Goal: Task Accomplishment & Management: Manage account settings

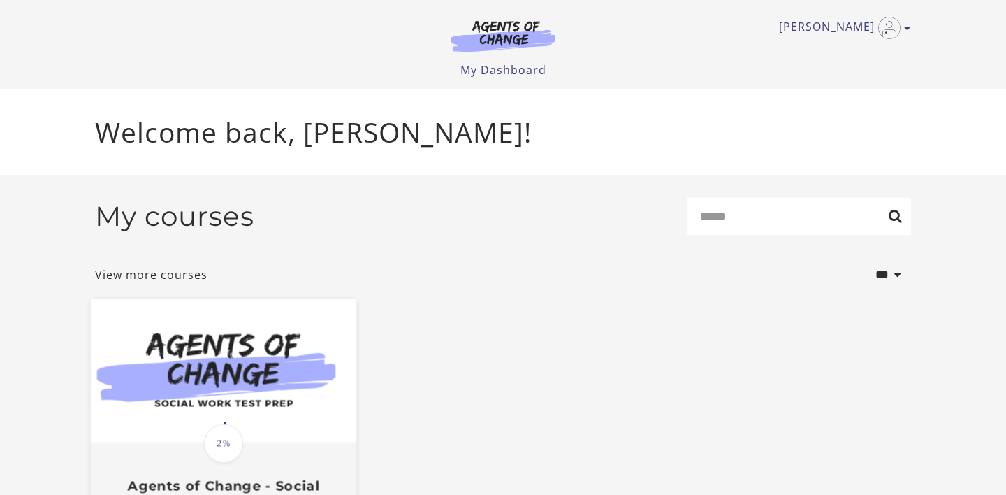
click at [221, 430] on span "2%" at bounding box center [223, 442] width 39 height 39
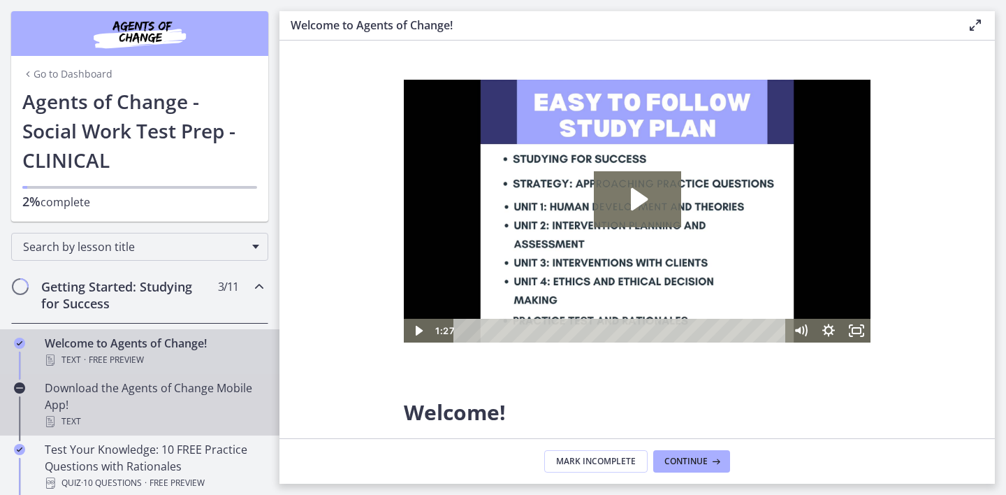
click at [112, 399] on div "Download the Agents of Change Mobile App! Text" at bounding box center [154, 404] width 218 height 50
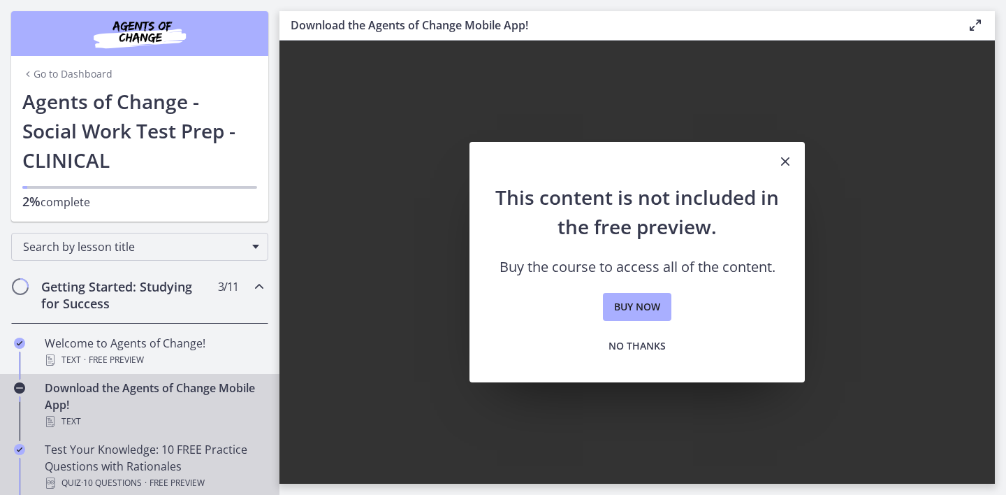
click at [105, 451] on div "Test Your Knowledge: 10 FREE Practice Questions with Rationales Quiz · 10 Quest…" at bounding box center [154, 466] width 218 height 50
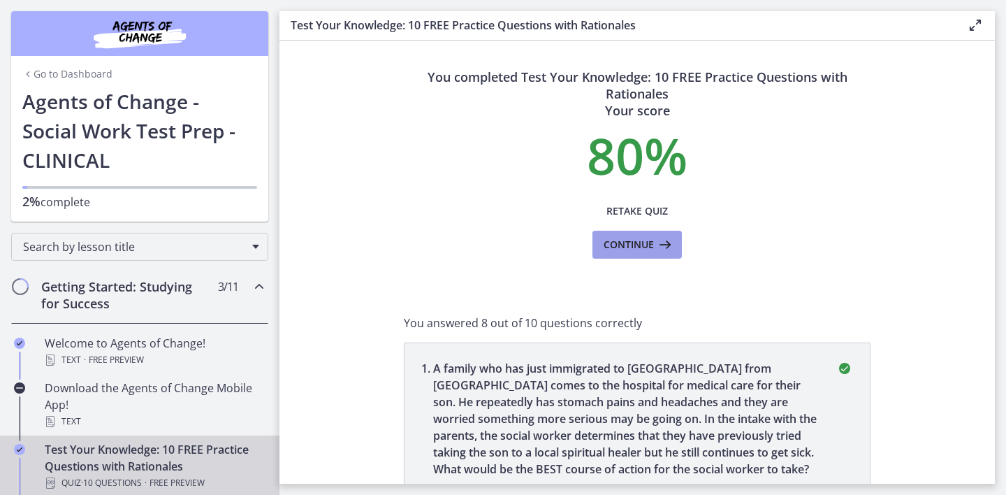
click at [654, 233] on button "Continue" at bounding box center [636, 245] width 89 height 28
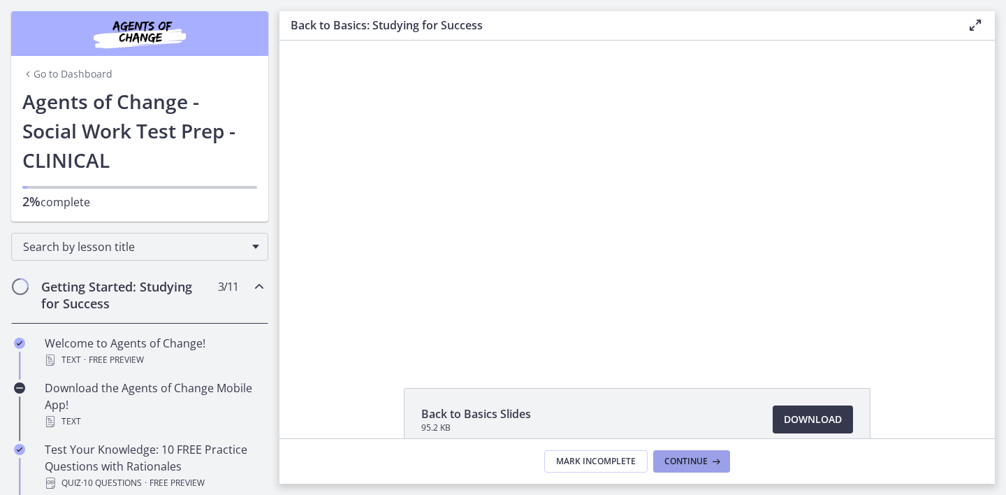
click at [672, 464] on span "Continue" at bounding box center [685, 460] width 43 height 11
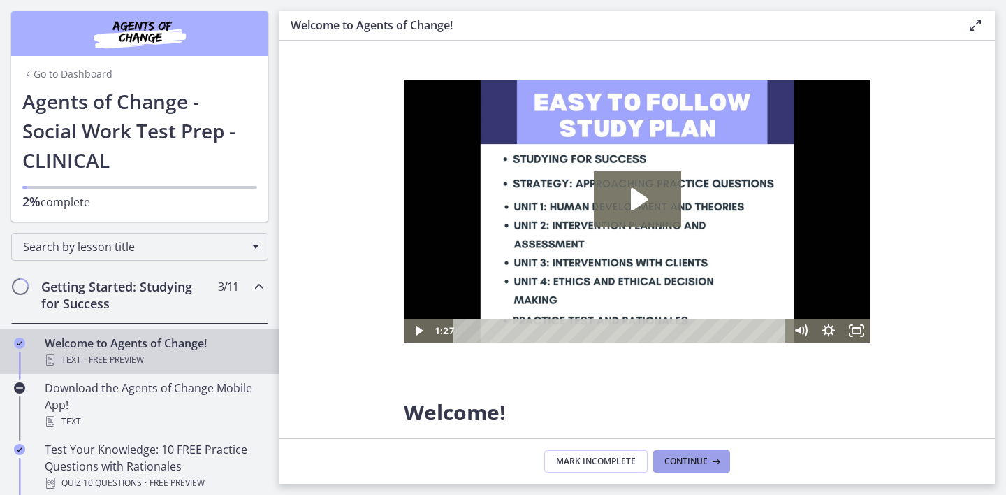
click at [670, 459] on span "Continue" at bounding box center [685, 460] width 43 height 11
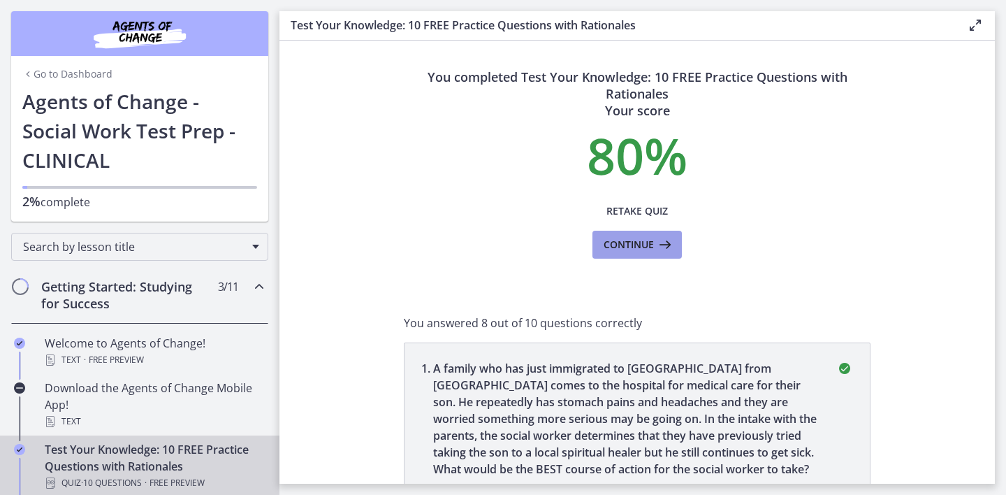
click at [648, 249] on span "Continue" at bounding box center [629, 244] width 50 height 17
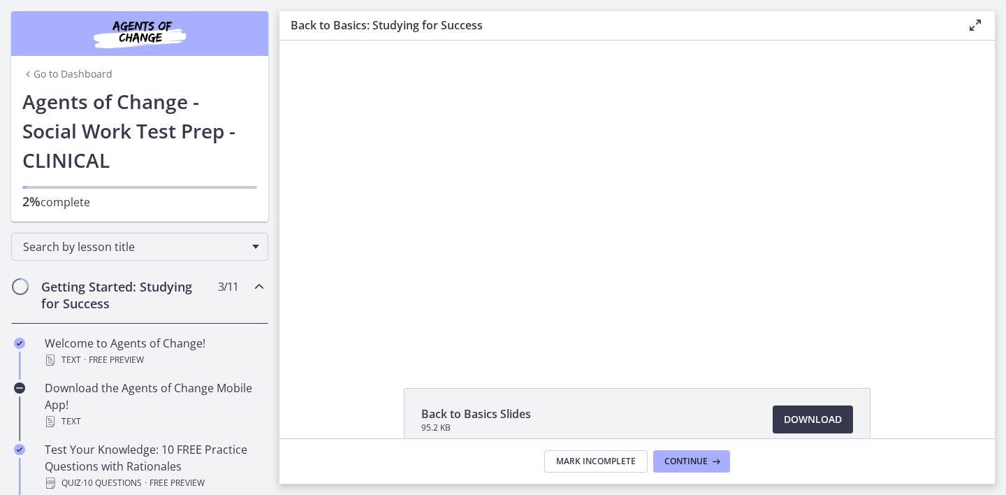
click at [141, 43] on img "Chapters" at bounding box center [140, 34] width 168 height 34
click at [692, 455] on span "Continue" at bounding box center [685, 460] width 43 height 11
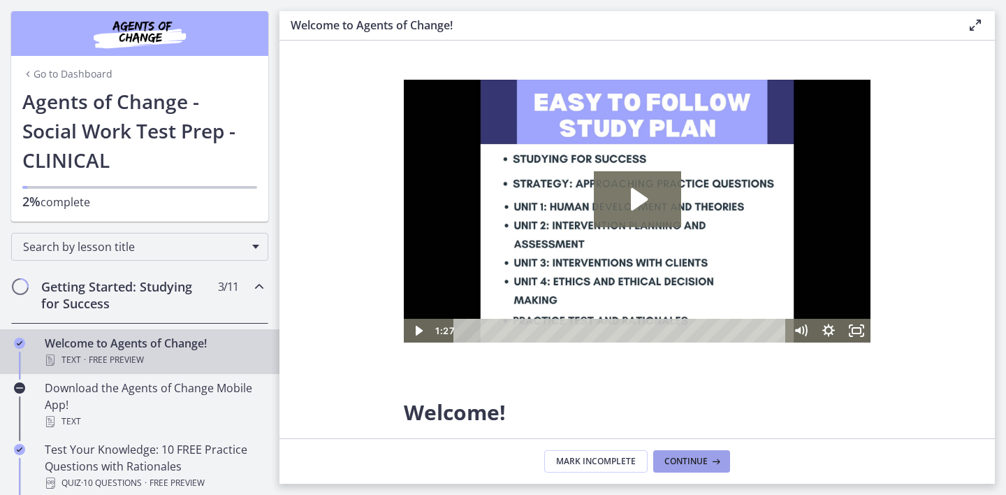
click at [692, 455] on span "Continue" at bounding box center [685, 460] width 43 height 11
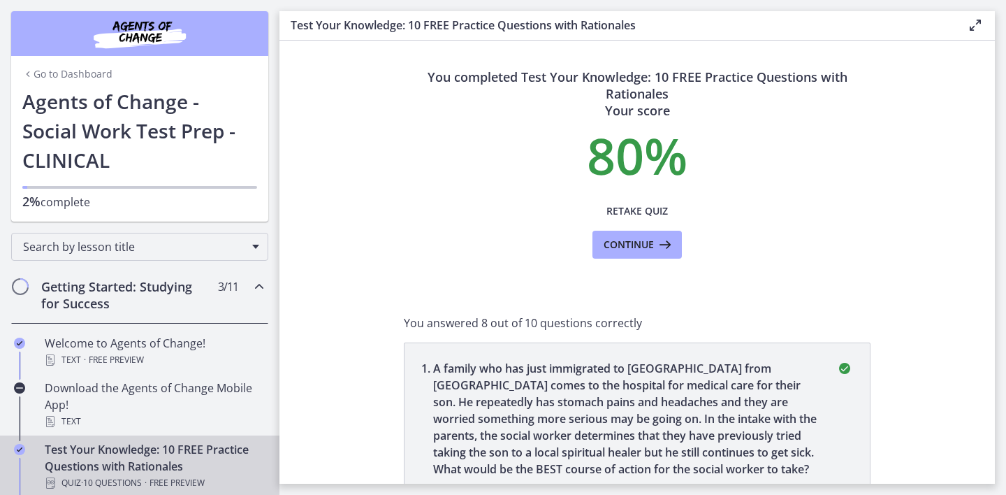
click at [963, 191] on section "You completed Test Your Knowledge: 10 FREE Practice Questions with Rationales Y…" at bounding box center [636, 262] width 715 height 443
click at [970, 27] on icon at bounding box center [975, 25] width 17 height 17
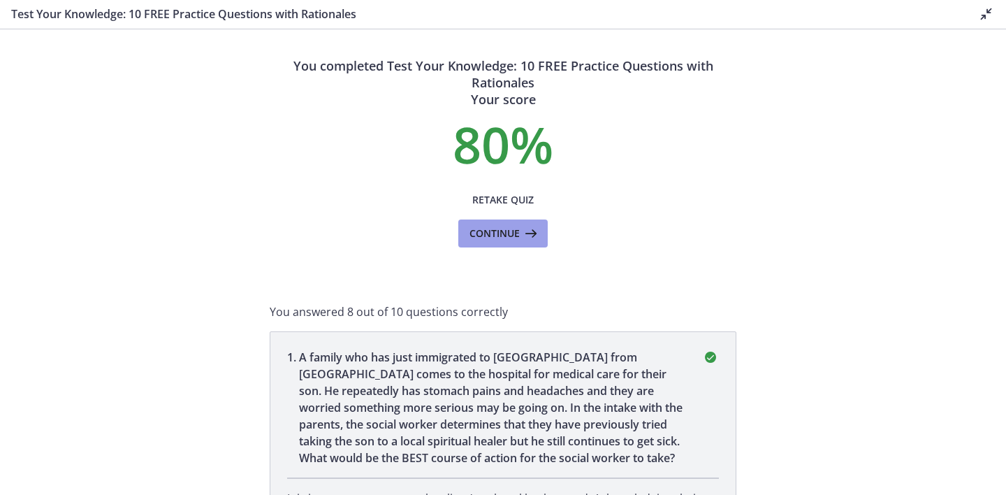
click at [522, 226] on icon at bounding box center [530, 233] width 20 height 17
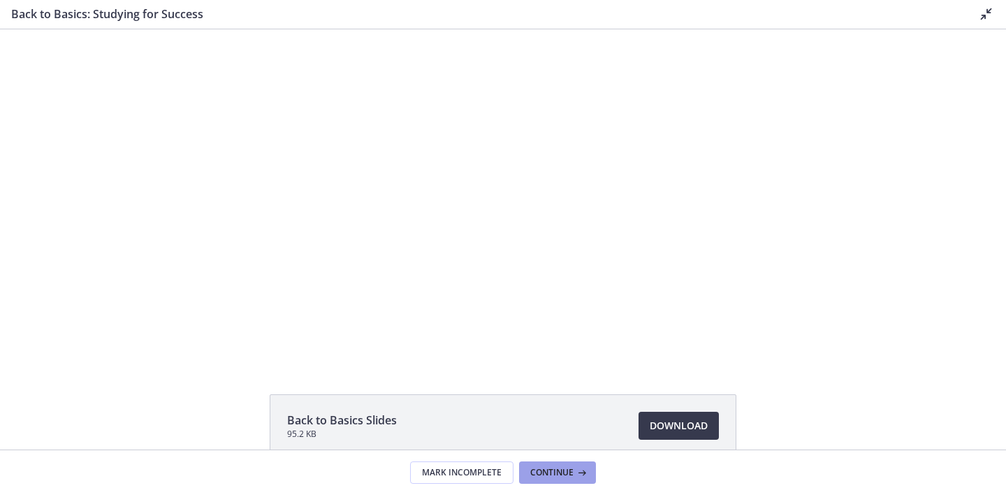
click at [571, 467] on span "Continue" at bounding box center [551, 472] width 43 height 11
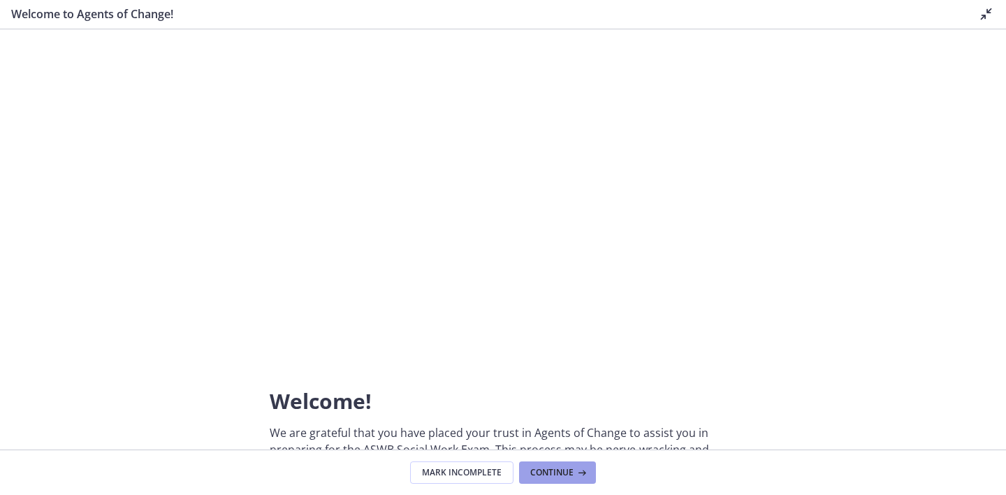
click at [571, 467] on span "Continue" at bounding box center [551, 472] width 43 height 11
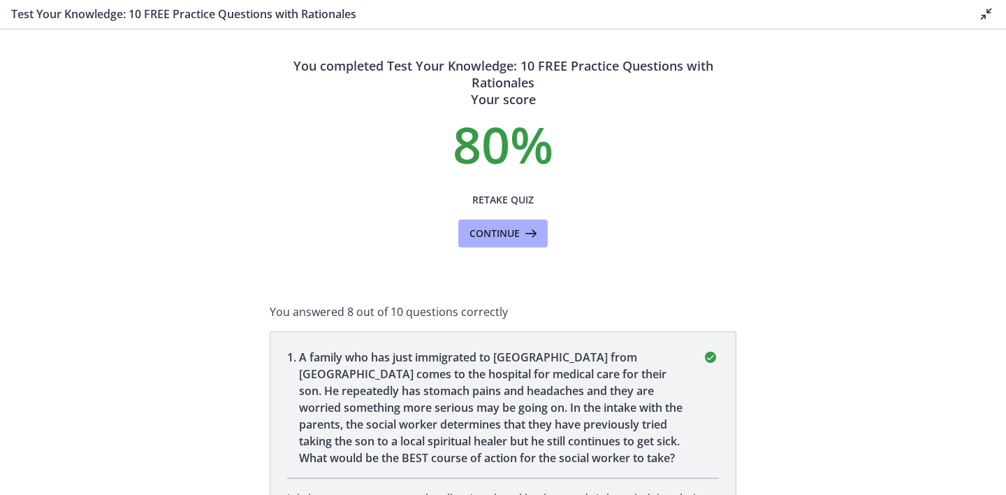
click at [571, 465] on p "A family who has just immigrated to the United States from Mexico comes to the …" at bounding box center [492, 407] width 386 height 117
click at [989, 6] on icon at bounding box center [986, 14] width 17 height 17
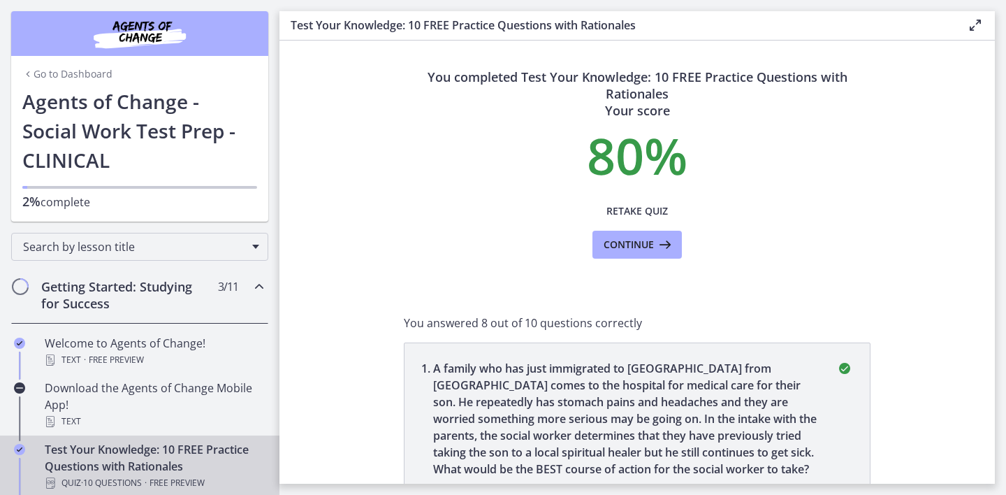
click at [61, 112] on h1 "Agents of Change - Social Work Test Prep - CLINICAL" at bounding box center [139, 131] width 235 height 88
click at [66, 73] on link "Go to Dashboard" at bounding box center [67, 74] width 90 height 14
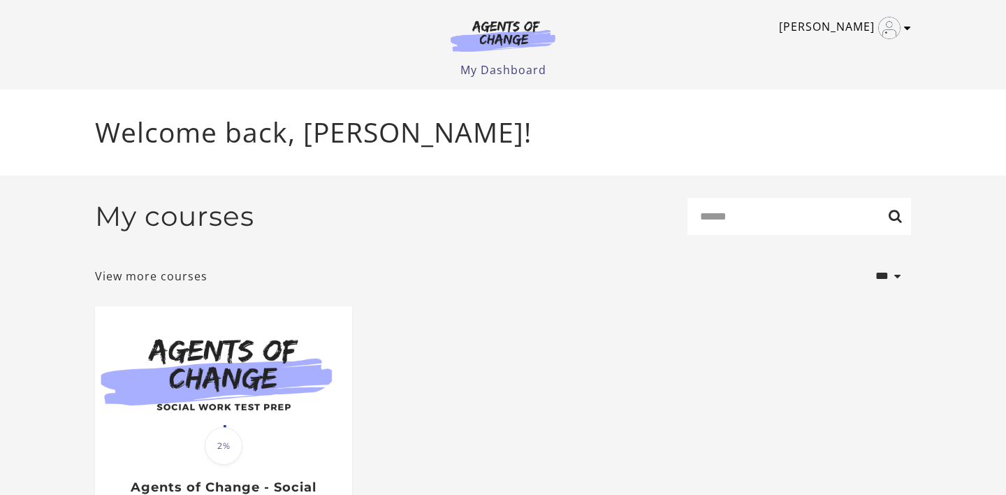
click at [846, 27] on link "[PERSON_NAME]" at bounding box center [841, 28] width 125 height 22
click at [839, 47] on link "My Account" at bounding box center [852, 51] width 123 height 24
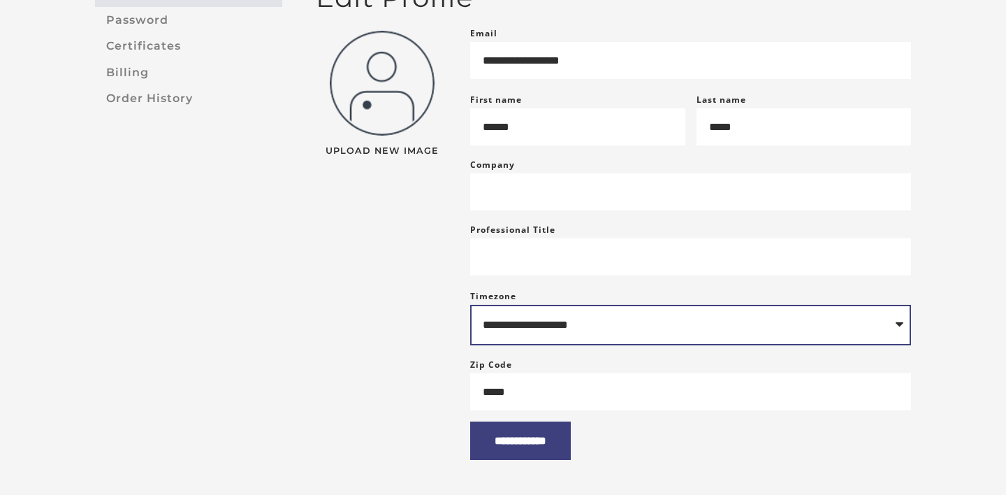
scroll to position [145, 0]
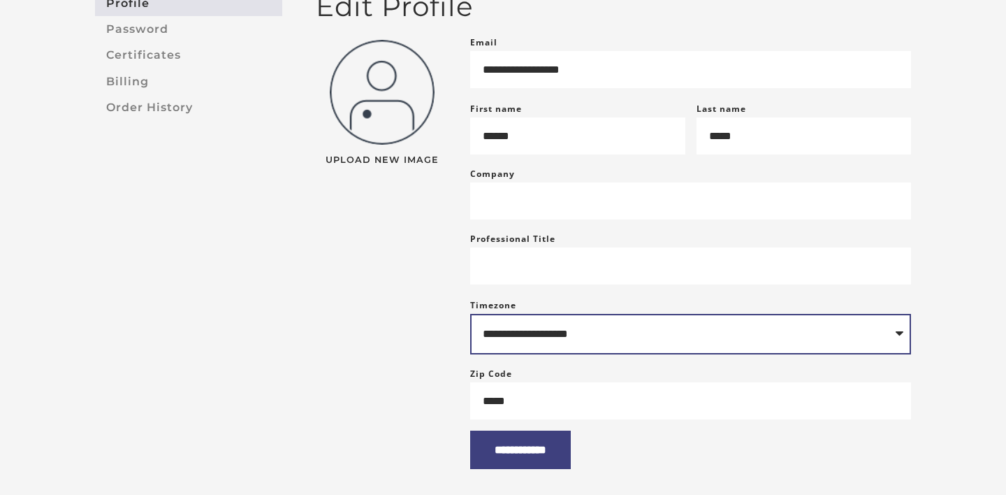
click at [666, 352] on select "**********" at bounding box center [690, 334] width 441 height 41
select select "**********"
click at [470, 327] on select "**********" at bounding box center [690, 334] width 441 height 41
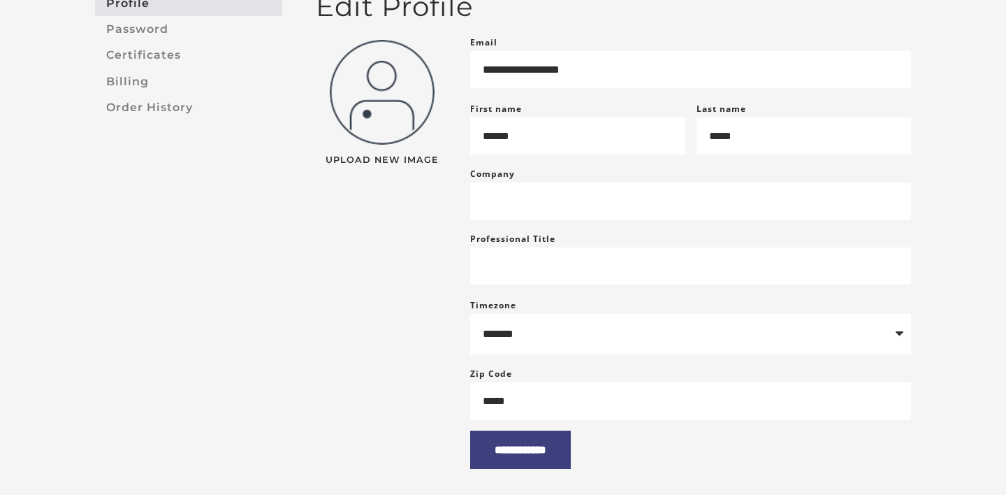
click at [236, 322] on aside "Profile Password Certificates Billing Order History" at bounding box center [189, 229] width 210 height 478
click at [158, 85] on link "Billing" at bounding box center [188, 81] width 187 height 26
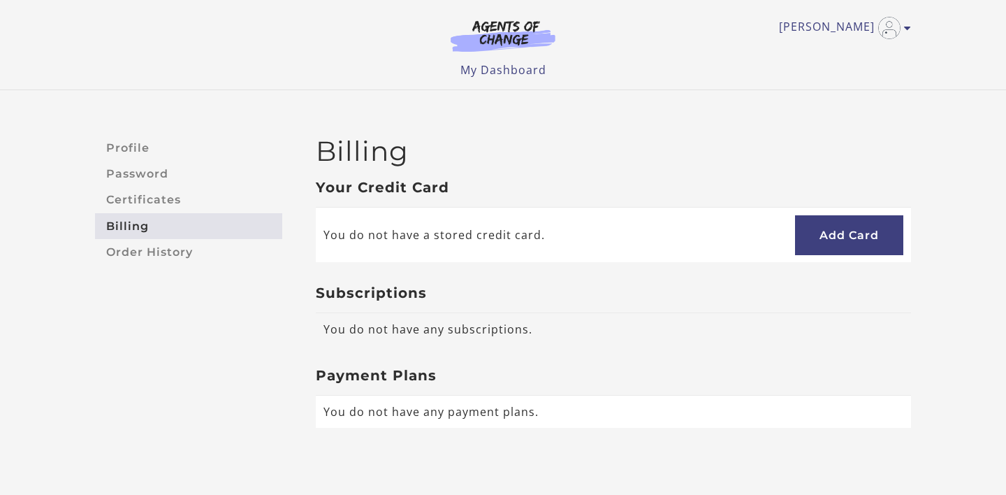
click at [479, 321] on td "You do not have any subscriptions." at bounding box center [613, 329] width 595 height 32
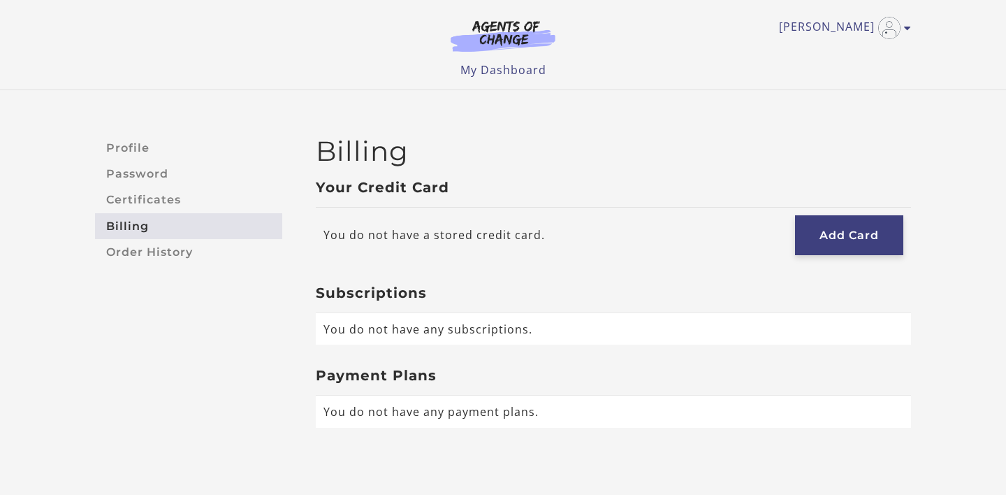
click at [835, 217] on link "Add Card" at bounding box center [849, 235] width 108 height 40
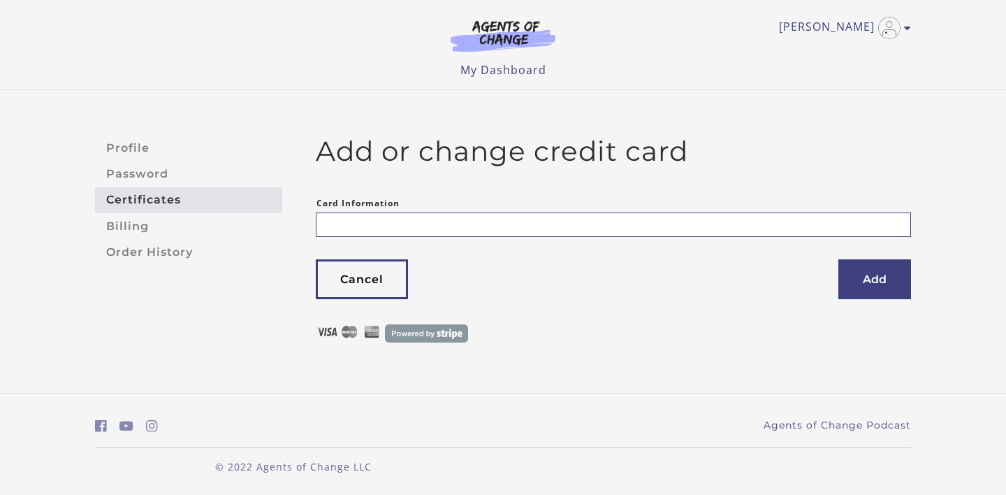
click at [141, 200] on link "Certificates" at bounding box center [188, 200] width 187 height 26
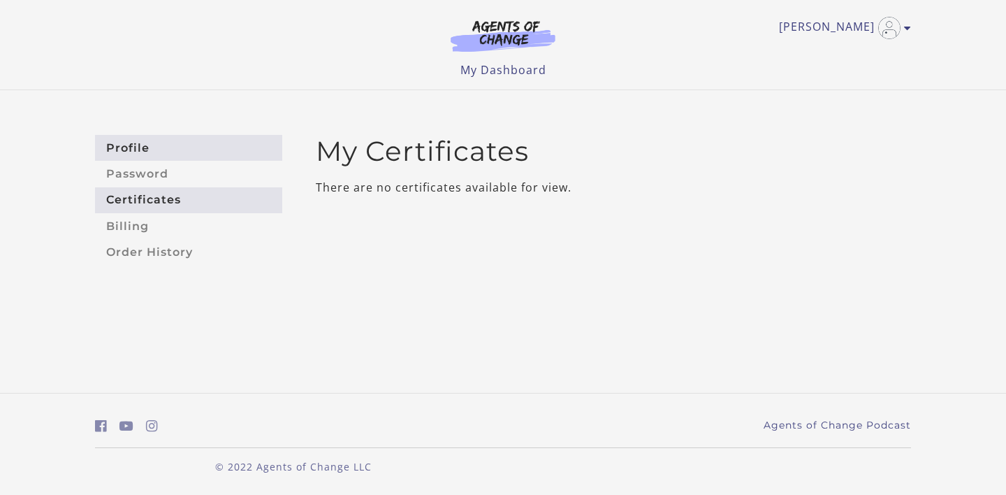
click at [124, 156] on link "Profile" at bounding box center [188, 148] width 187 height 26
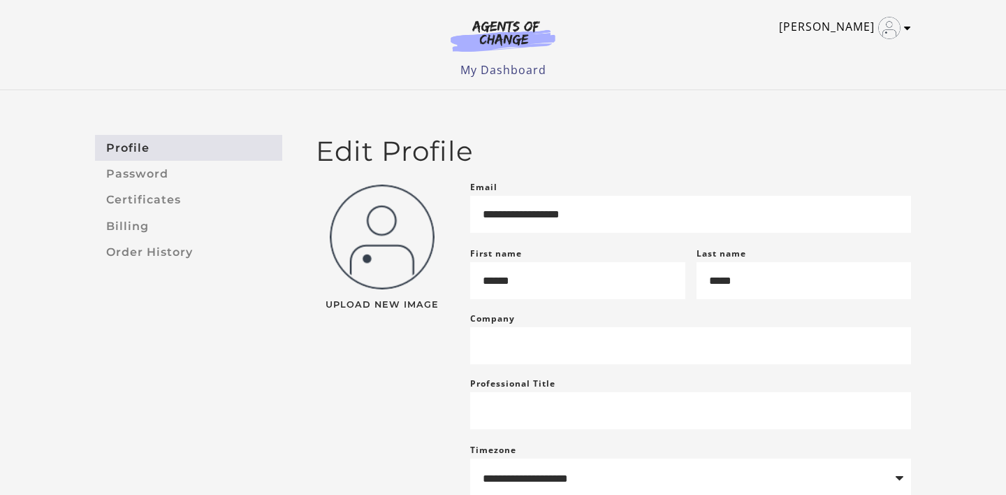
click at [854, 37] on link "[PERSON_NAME]" at bounding box center [841, 28] width 125 height 22
click at [895, 25] on img "Toggle menu" at bounding box center [889, 28] width 22 height 22
